Goal: Task Accomplishment & Management: Use online tool/utility

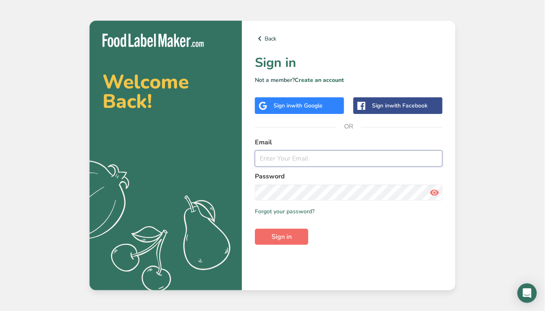
type input "[EMAIL_ADDRESS][DOMAIN_NAME]"
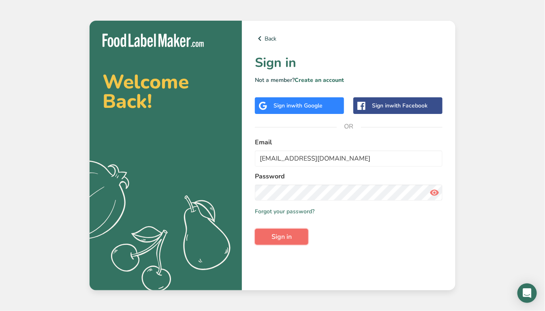
click at [283, 240] on span "Sign in" at bounding box center [282, 237] width 20 height 10
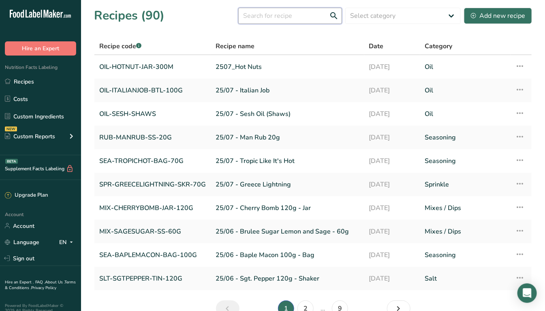
click at [263, 15] on input "text" at bounding box center [290, 16] width 104 height 16
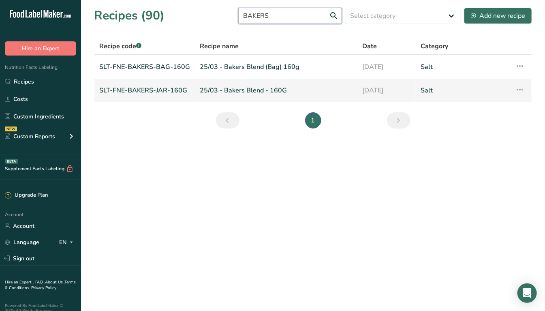
type input "BAKERS"
click at [243, 91] on link "25/03 - Bakers Blend - 160G" at bounding box center [276, 90] width 153 height 17
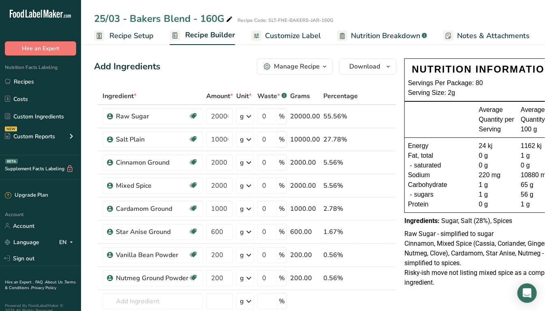
scroll to position [0, 15]
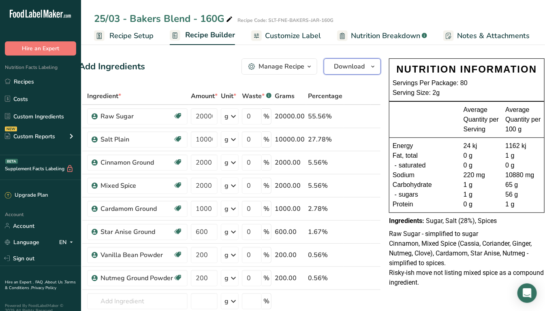
click at [370, 66] on icon "button" at bounding box center [373, 67] width 6 height 10
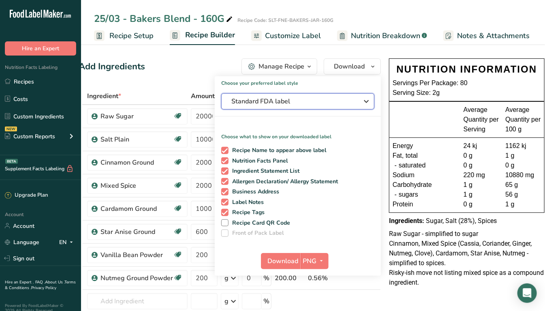
click at [252, 101] on span "Standard FDA label" at bounding box center [292, 101] width 122 height 10
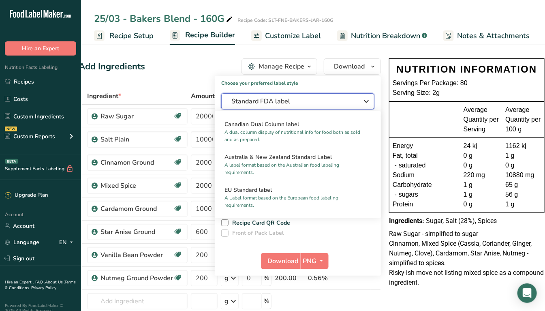
scroll to position [369, 0]
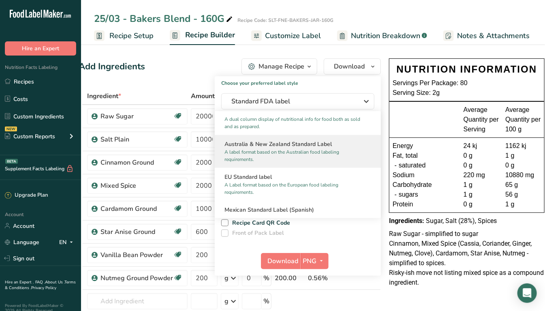
click at [252, 146] on h2 "Australia & New Zealand Standard Label" at bounding box center [298, 144] width 147 height 9
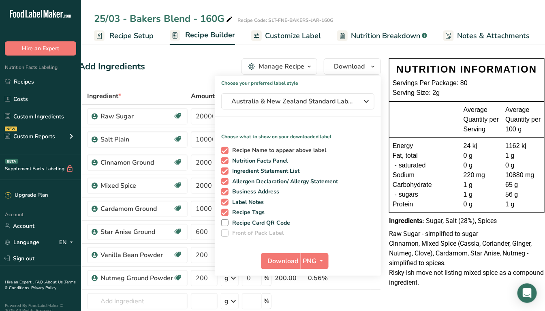
click at [224, 150] on span at bounding box center [224, 150] width 7 height 7
click at [224, 150] on input "Recipe Name to appear above label" at bounding box center [223, 150] width 5 height 5
checkbox input "false"
click at [223, 189] on span at bounding box center [224, 191] width 7 height 7
click at [223, 189] on input "Business Address" at bounding box center [223, 191] width 5 height 5
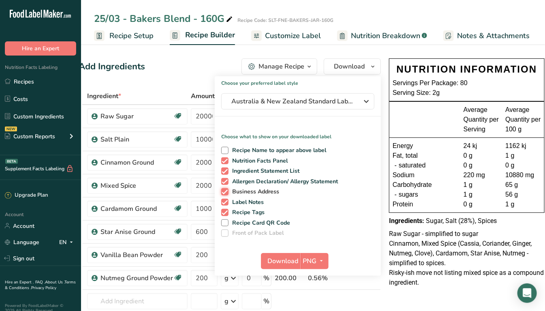
checkbox input "false"
click at [223, 181] on span at bounding box center [224, 181] width 7 height 7
click at [223, 181] on input "Allergen Declaration/ Allergy Statement" at bounding box center [223, 181] width 5 height 5
checkbox input "false"
click at [221, 203] on span at bounding box center [224, 202] width 7 height 7
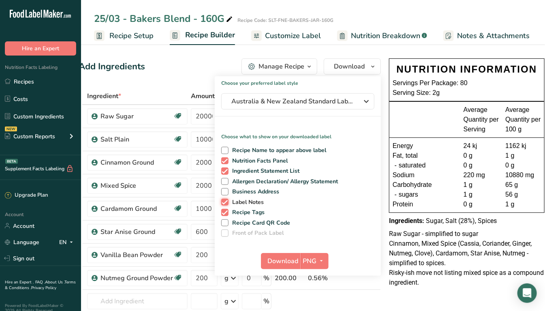
click at [221, 203] on input "Label Notes" at bounding box center [223, 201] width 5 height 5
checkbox input "false"
click at [224, 211] on span at bounding box center [224, 212] width 7 height 7
click at [224, 211] on input "Recipe Tags" at bounding box center [223, 212] width 5 height 5
checkbox input "false"
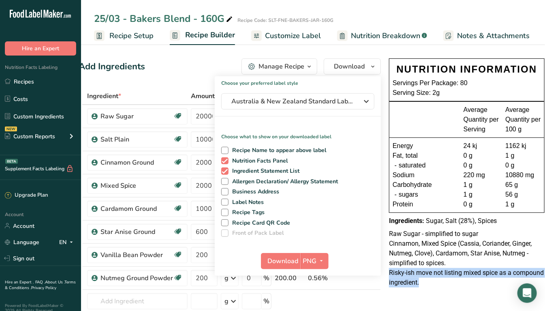
drag, startPoint x: 385, startPoint y: 272, endPoint x: 496, endPoint y: 284, distance: 110.9
click at [511, 289] on div "NUTRITION INFORMATION Servings Per Package: 80 Serving Size: 2g Average Quantit…" at bounding box center [467, 173] width 162 height 237
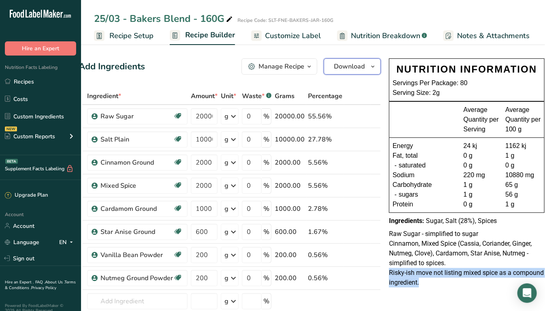
click at [370, 66] on icon "button" at bounding box center [373, 67] width 6 height 10
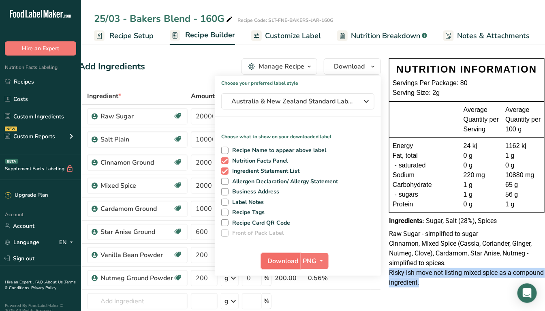
click at [282, 261] on span "Download" at bounding box center [283, 261] width 31 height 10
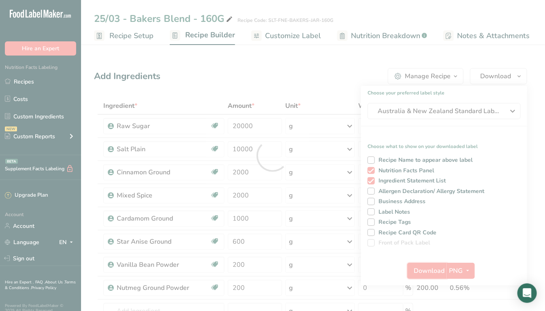
scroll to position [0, 0]
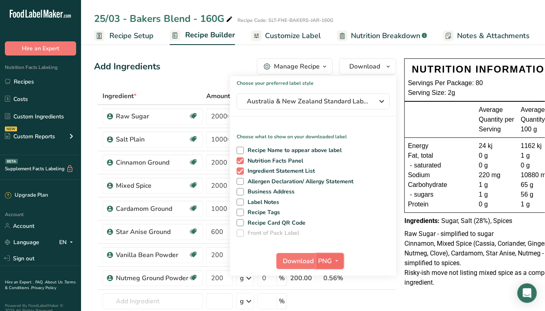
click at [338, 260] on span "button" at bounding box center [337, 261] width 10 height 10
click at [329, 301] on link "SVG" at bounding box center [331, 303] width 26 height 13
click at [292, 256] on span "Download" at bounding box center [298, 261] width 31 height 10
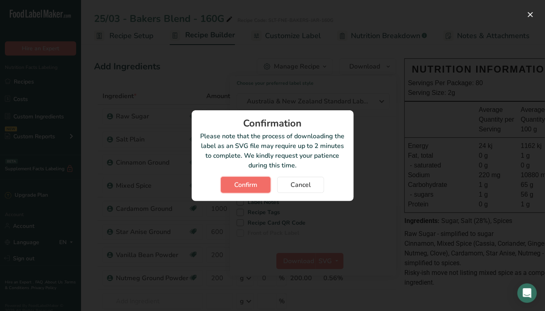
click at [244, 186] on span "Confirm" at bounding box center [245, 185] width 23 height 10
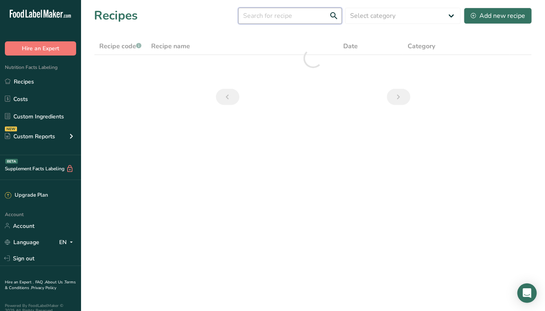
click at [270, 17] on input "text" at bounding box center [290, 16] width 104 height 16
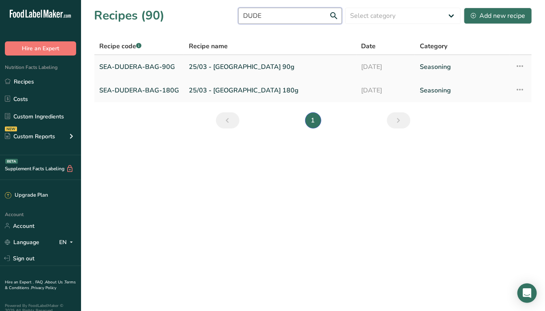
type input "DUDE"
click at [231, 66] on link "25/03 - [GEOGRAPHIC_DATA] 90g" at bounding box center [270, 66] width 163 height 17
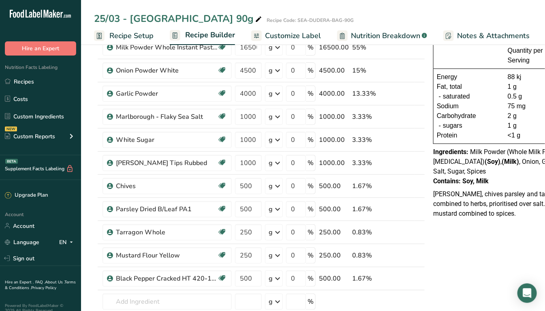
scroll to position [71, 0]
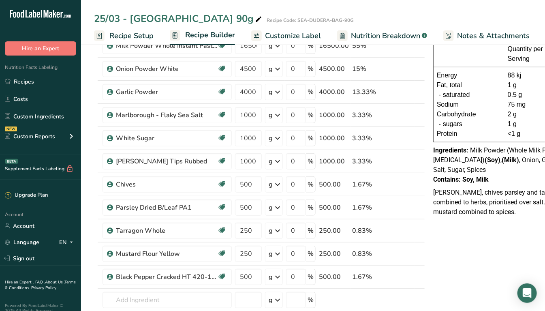
drag, startPoint x: 482, startPoint y: 177, endPoint x: 446, endPoint y: 176, distance: 36.1
click at [430, 177] on div "NUTRITION INFORMATION Servings Per Package: 18 Serving Size: 5g Average Quantit…" at bounding box center [511, 86] width 162 height 203
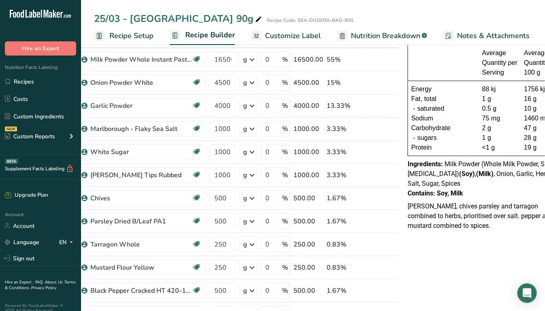
scroll to position [0, 45]
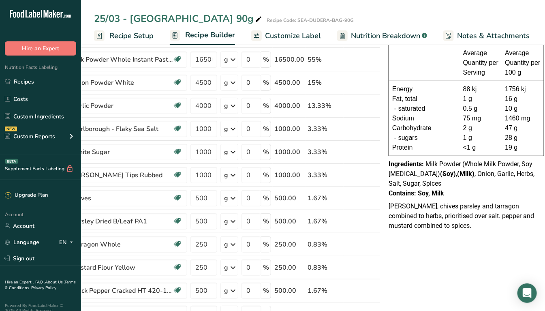
click at [440, 174] on b "(Soy)" at bounding box center [448, 174] width 16 height 8
drag, startPoint x: 421, startPoint y: 174, endPoint x: 430, endPoint y: 173, distance: 8.5
click at [440, 174] on b "(Soy)" at bounding box center [448, 174] width 16 height 8
click at [457, 172] on b "(Milk)" at bounding box center [465, 174] width 17 height 8
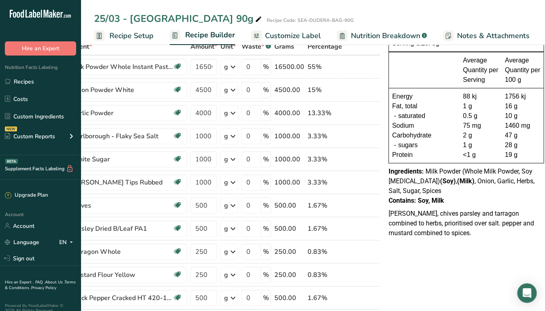
click at [445, 194] on div "NUTRITION INFORMATION Servings Per Package: 18 Serving Size: 5g Average Quantit…" at bounding box center [466, 107] width 162 height 203
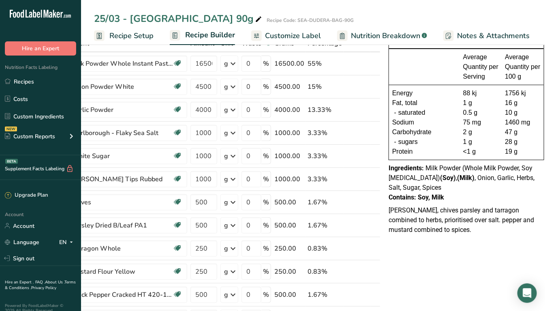
scroll to position [59, 0]
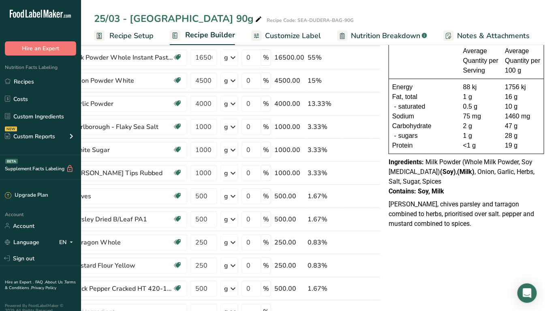
drag, startPoint x: 446, startPoint y: 191, endPoint x: 381, endPoint y: 162, distance: 71.1
click at [385, 162] on div "NUTRITION INFORMATION Servings Per Package: 18 Serving Size: 5g Average Quantit…" at bounding box center [466, 97] width 162 height 203
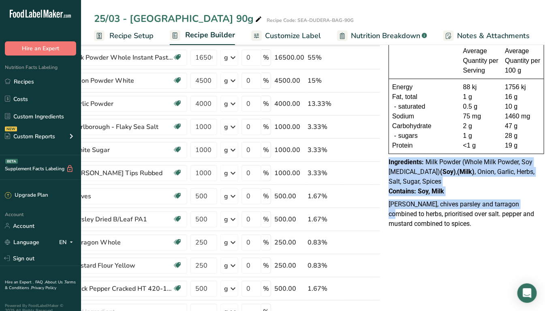
drag, startPoint x: 386, startPoint y: 161, endPoint x: 514, endPoint y: 201, distance: 134.1
click at [514, 201] on div "NUTRITION INFORMATION Servings Per Package: 18 Serving Size: 5g Average Quantit…" at bounding box center [466, 114] width 162 height 237
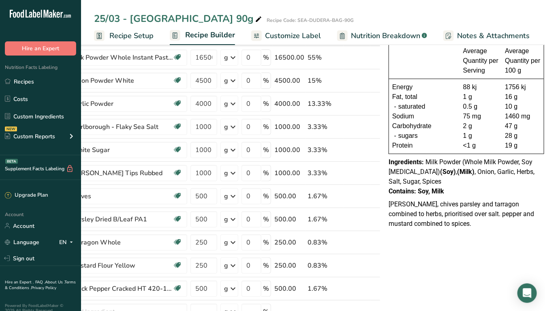
drag, startPoint x: 514, startPoint y: 200, endPoint x: 473, endPoint y: 193, distance: 41.9
click at [510, 199] on p "[PERSON_NAME], chives parsley and tarragon combined to herbs, prioritised over …" at bounding box center [467, 213] width 156 height 29
drag, startPoint x: 447, startPoint y: 191, endPoint x: 384, endPoint y: 162, distance: 68.7
click at [385, 162] on div "NUTRITION INFORMATION Servings Per Package: 18 Serving Size: 5g Average Quantit…" at bounding box center [466, 97] width 162 height 203
copy div "Ingredients: Milk Powder (Whole Milk Powder, Soy [MEDICAL_DATA]) (Soy) , (Milk)…"
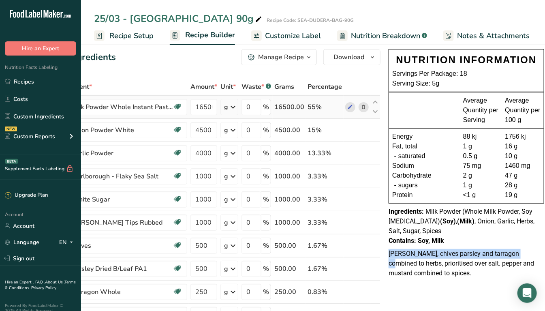
scroll to position [0, 0]
